Goal: Task Accomplishment & Management: Use online tool/utility

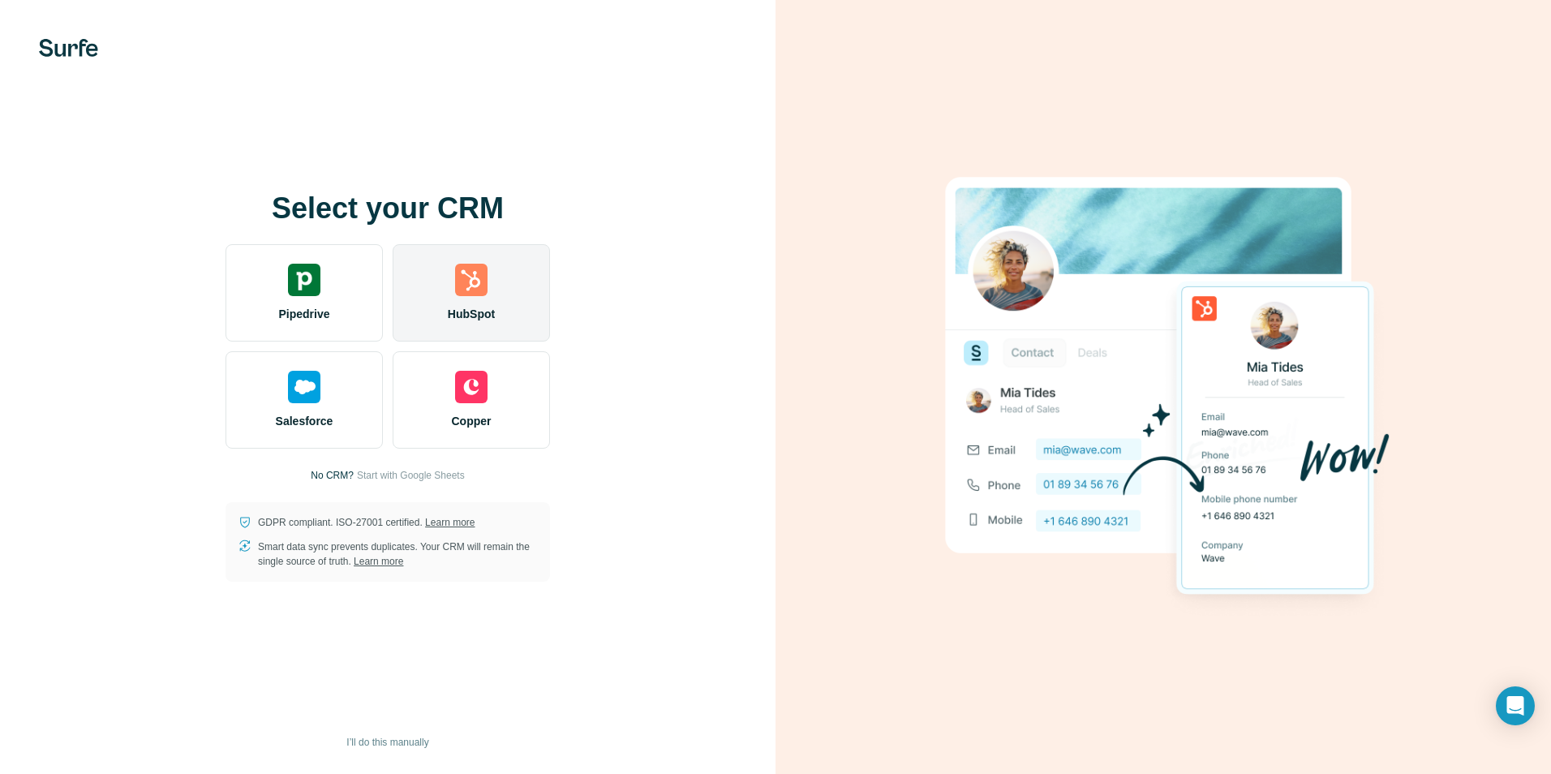
click at [461, 302] on div "HubSpot" at bounding box center [471, 292] width 157 height 97
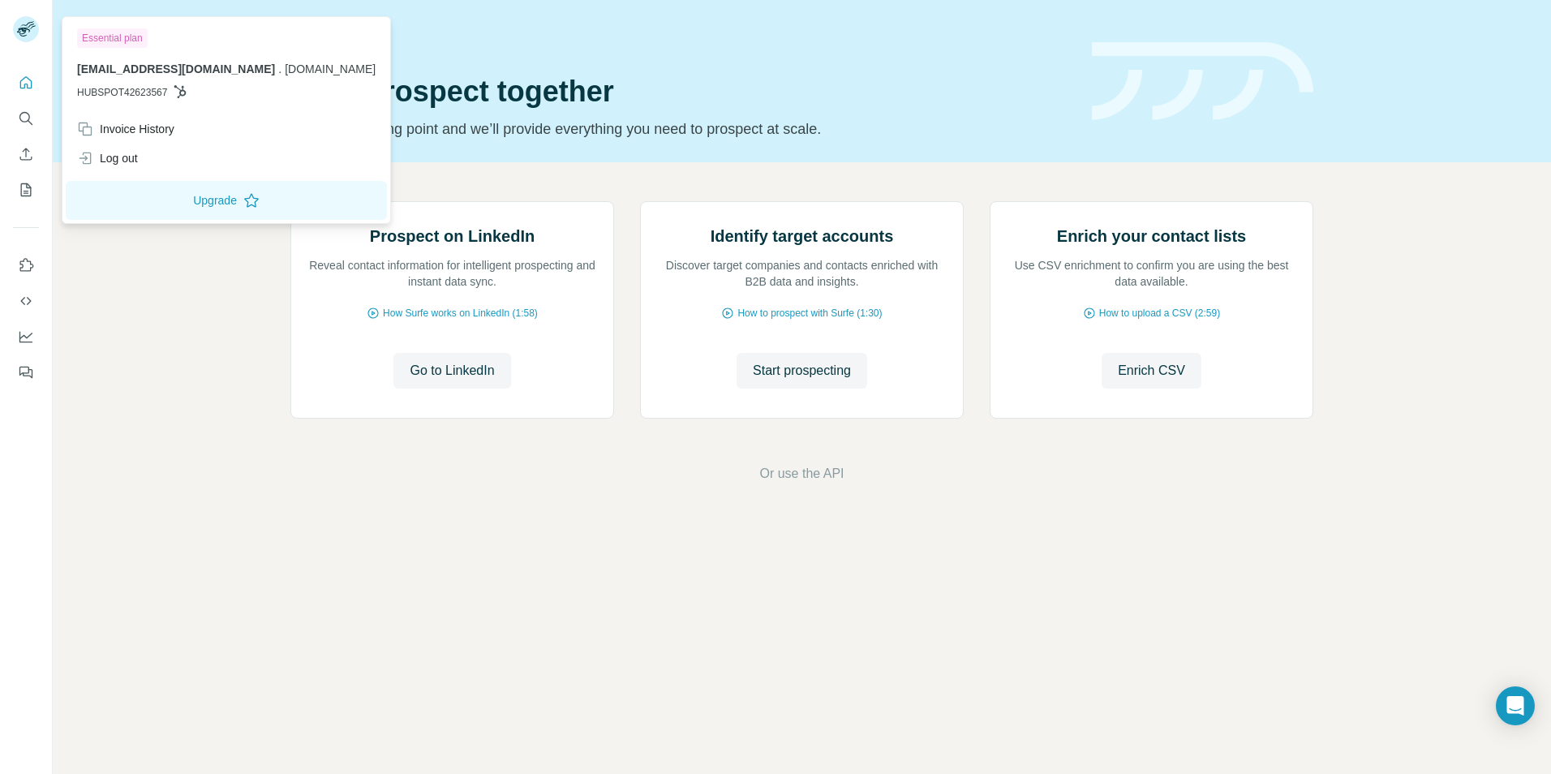
click at [25, 25] on icon at bounding box center [27, 24] width 14 height 5
click at [24, 187] on icon "My lists" at bounding box center [26, 190] width 16 height 16
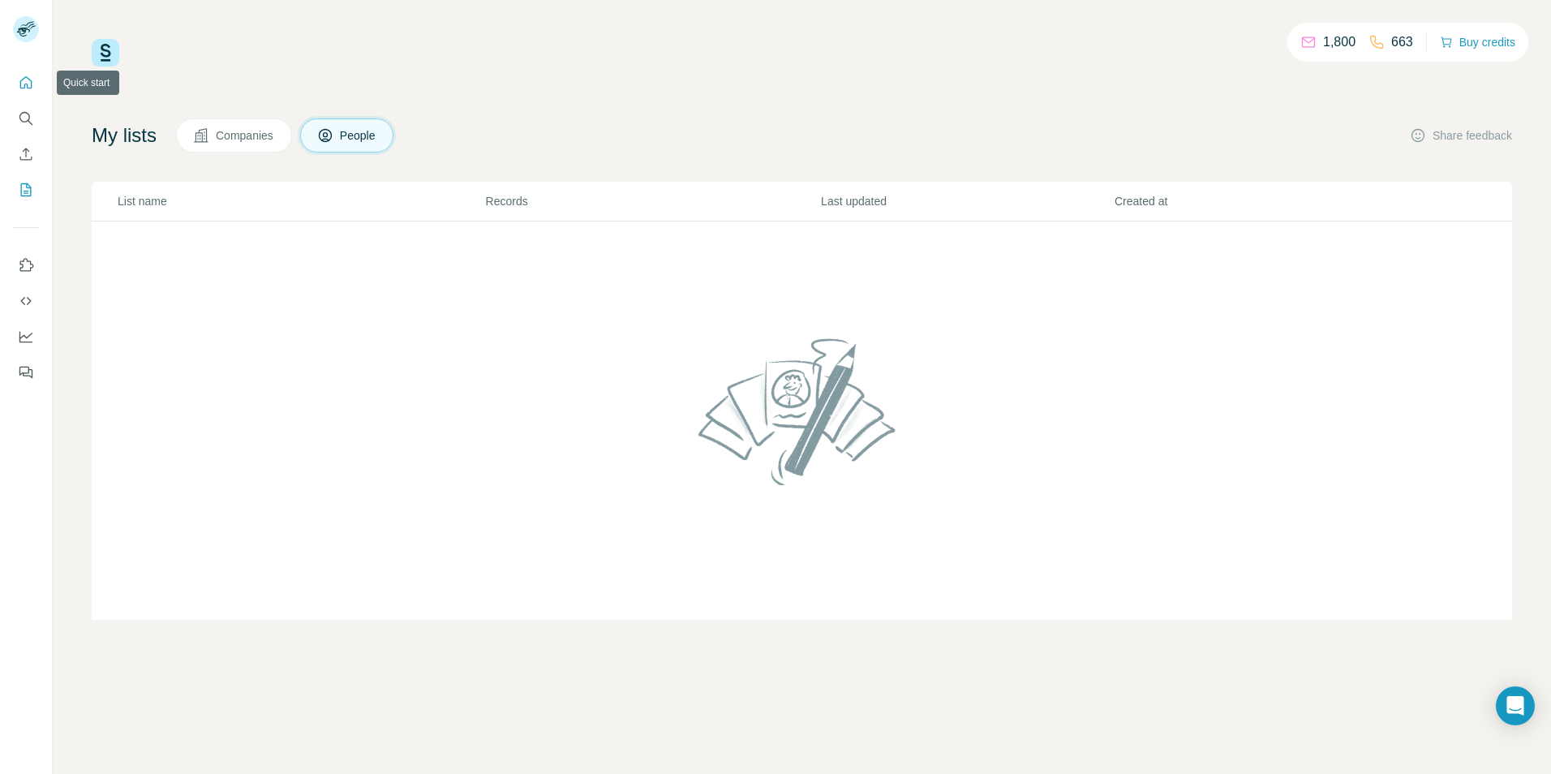
click at [32, 75] on icon "Quick start" at bounding box center [26, 83] width 16 height 16
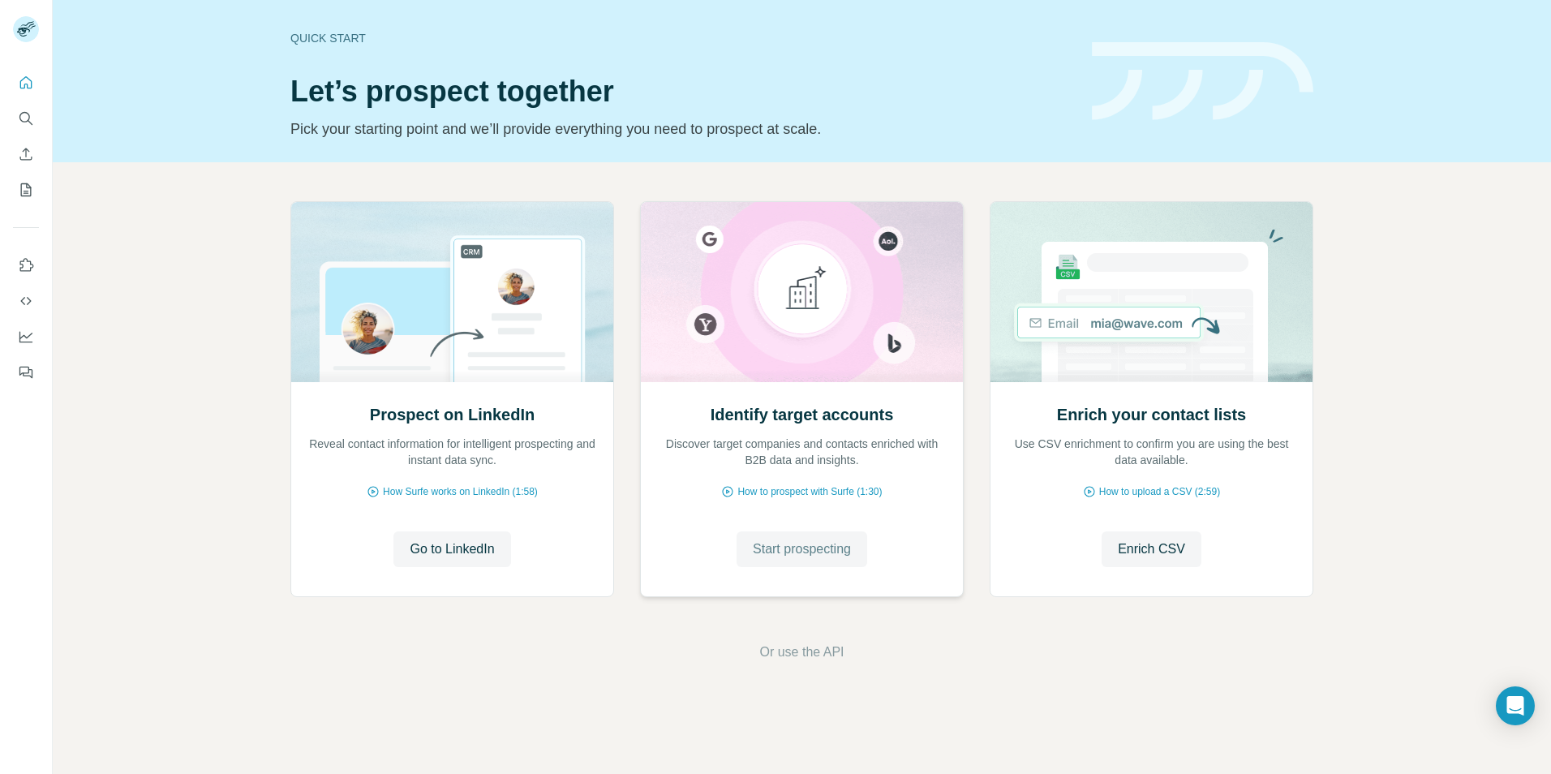
click at [819, 551] on span "Start prospecting" at bounding box center [802, 548] width 98 height 19
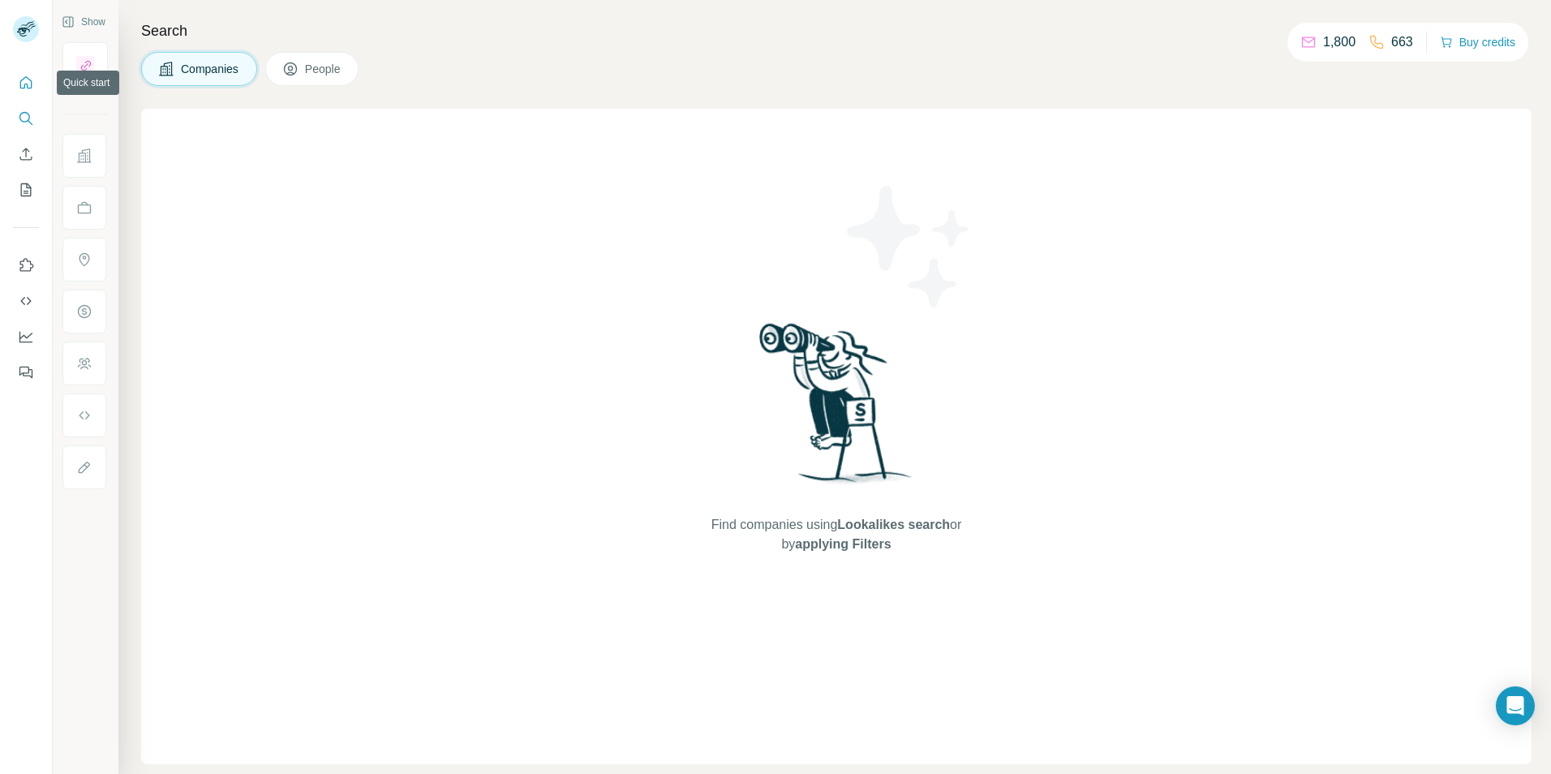
click at [21, 84] on icon "Quick start" at bounding box center [26, 82] width 12 height 12
